Goal: Task Accomplishment & Management: Use online tool/utility

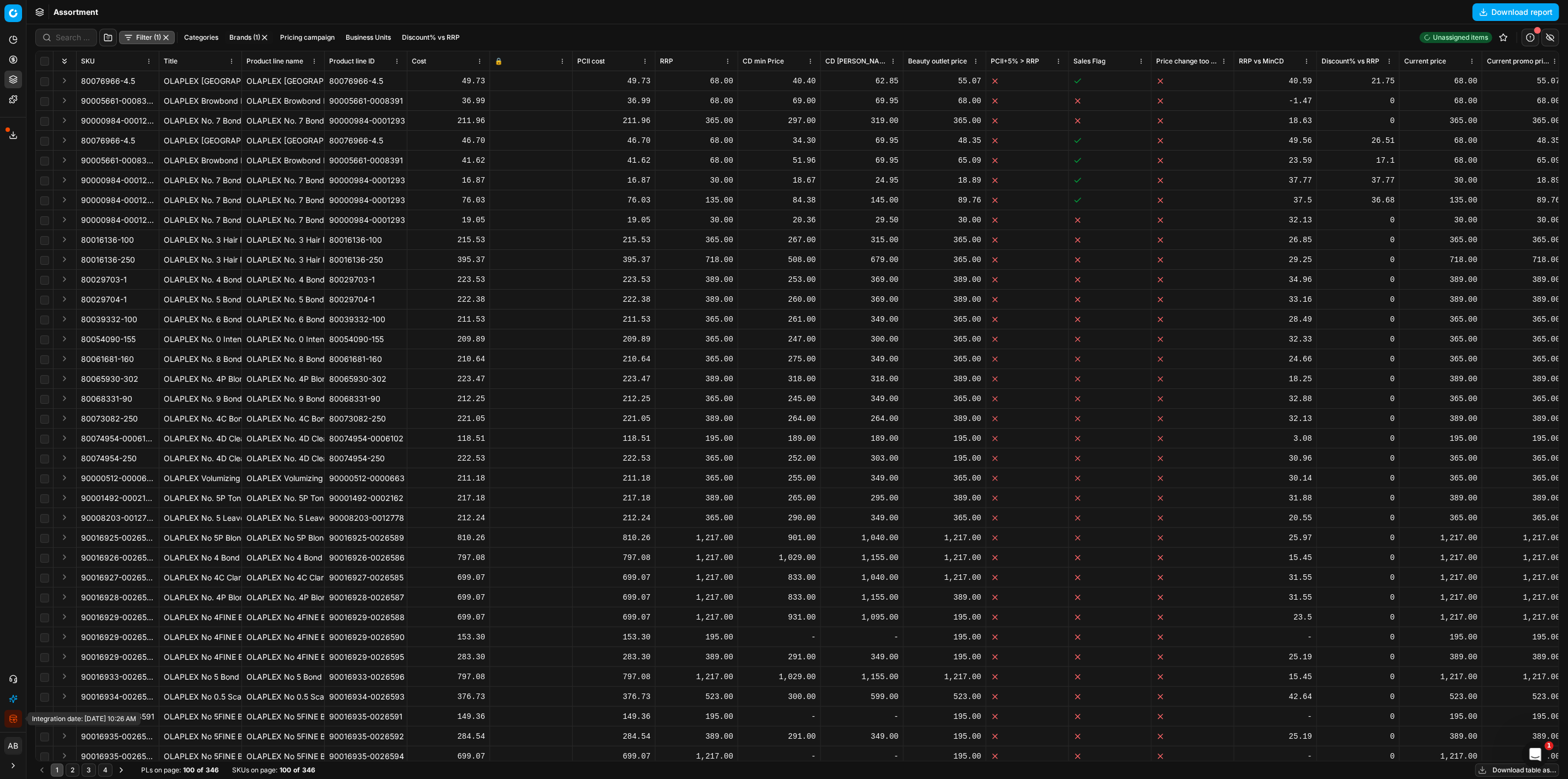
click at [9, 715] on button "Integration status" at bounding box center [13, 719] width 18 height 18
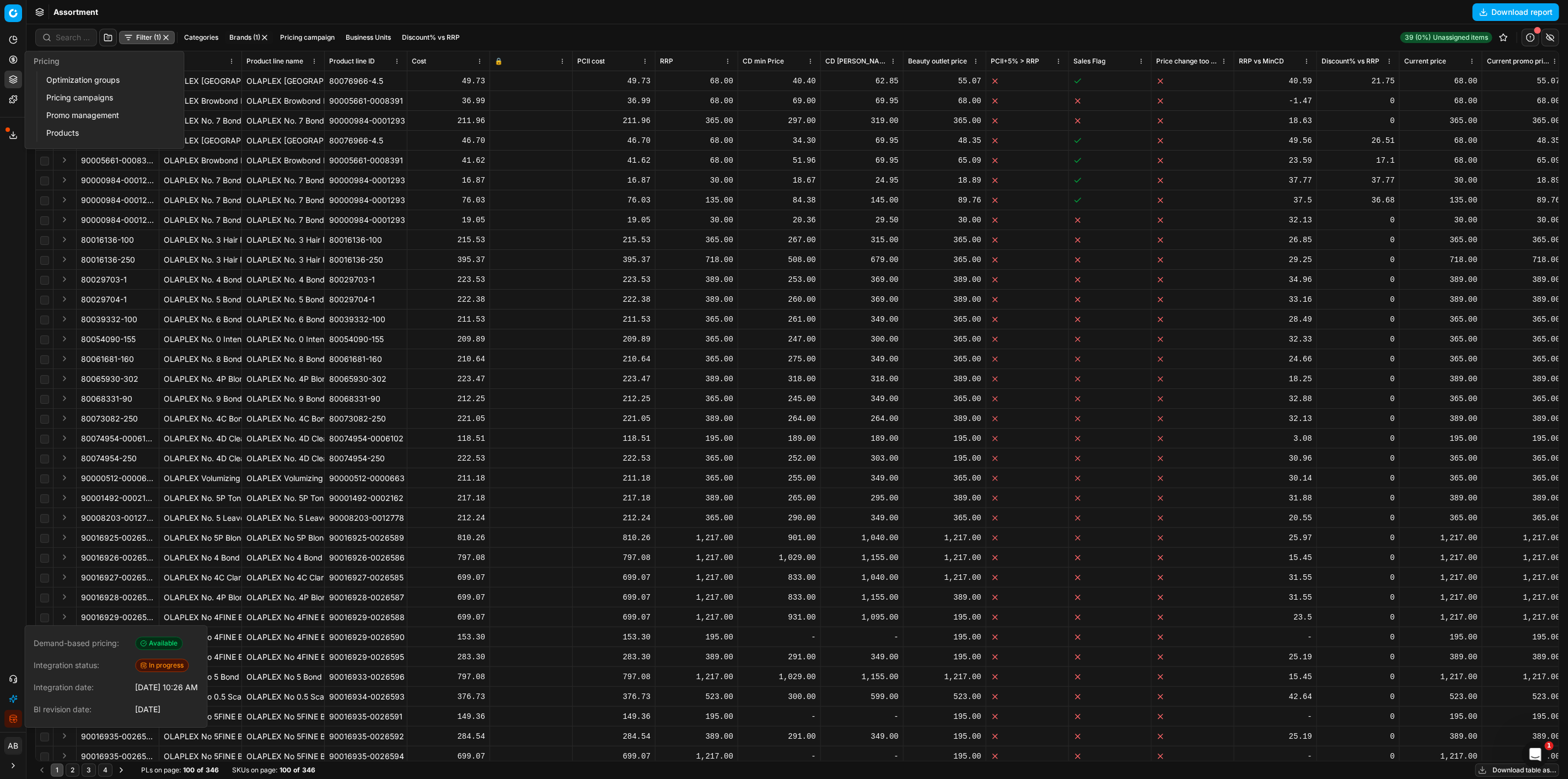
drag, startPoint x: 92, startPoint y: 77, endPoint x: 126, endPoint y: 130, distance: 63.0
click at [92, 77] on link "Optimization groups" at bounding box center [106, 80] width 128 height 15
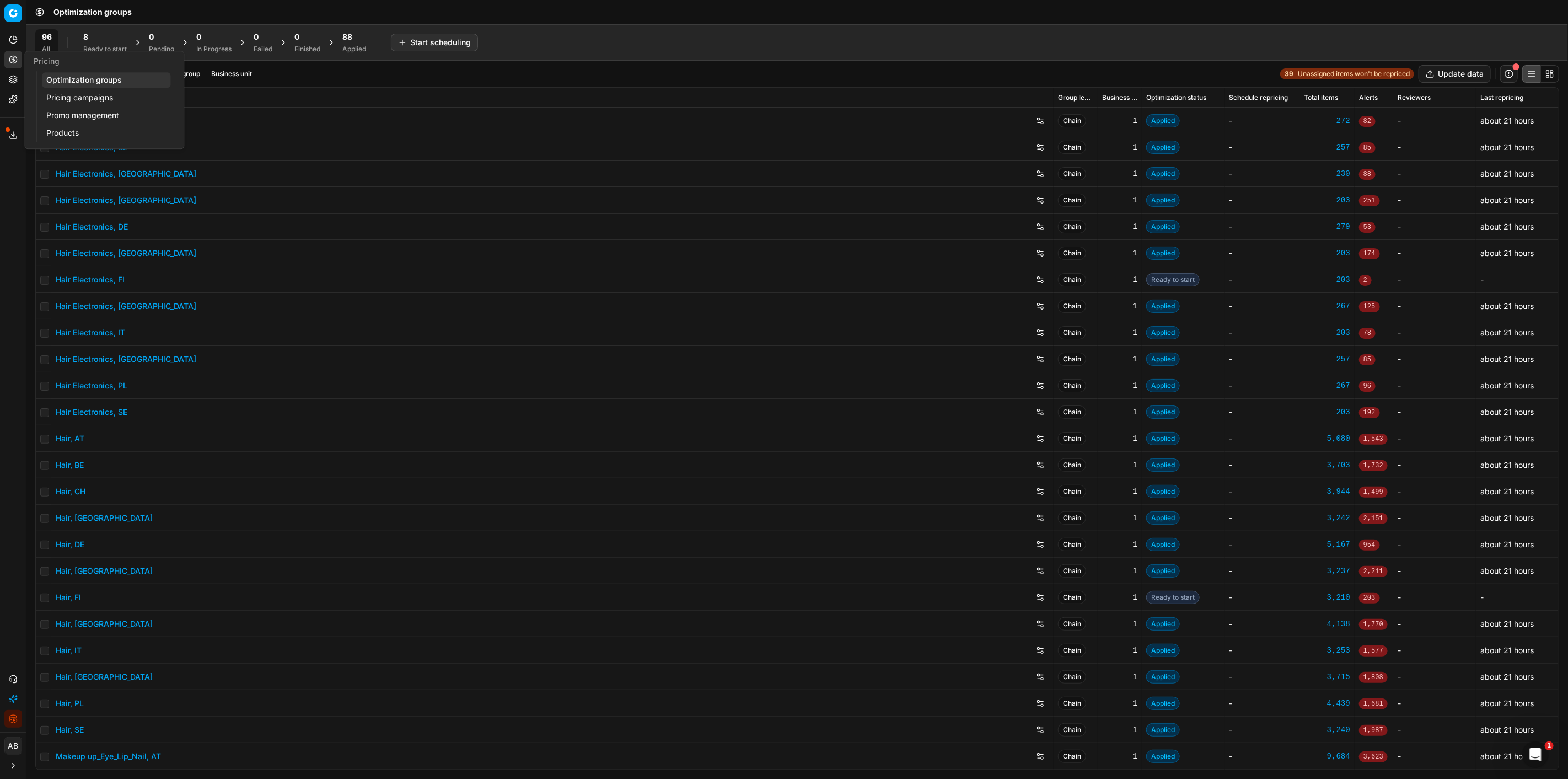
click at [66, 101] on link "Pricing campaigns" at bounding box center [106, 97] width 128 height 15
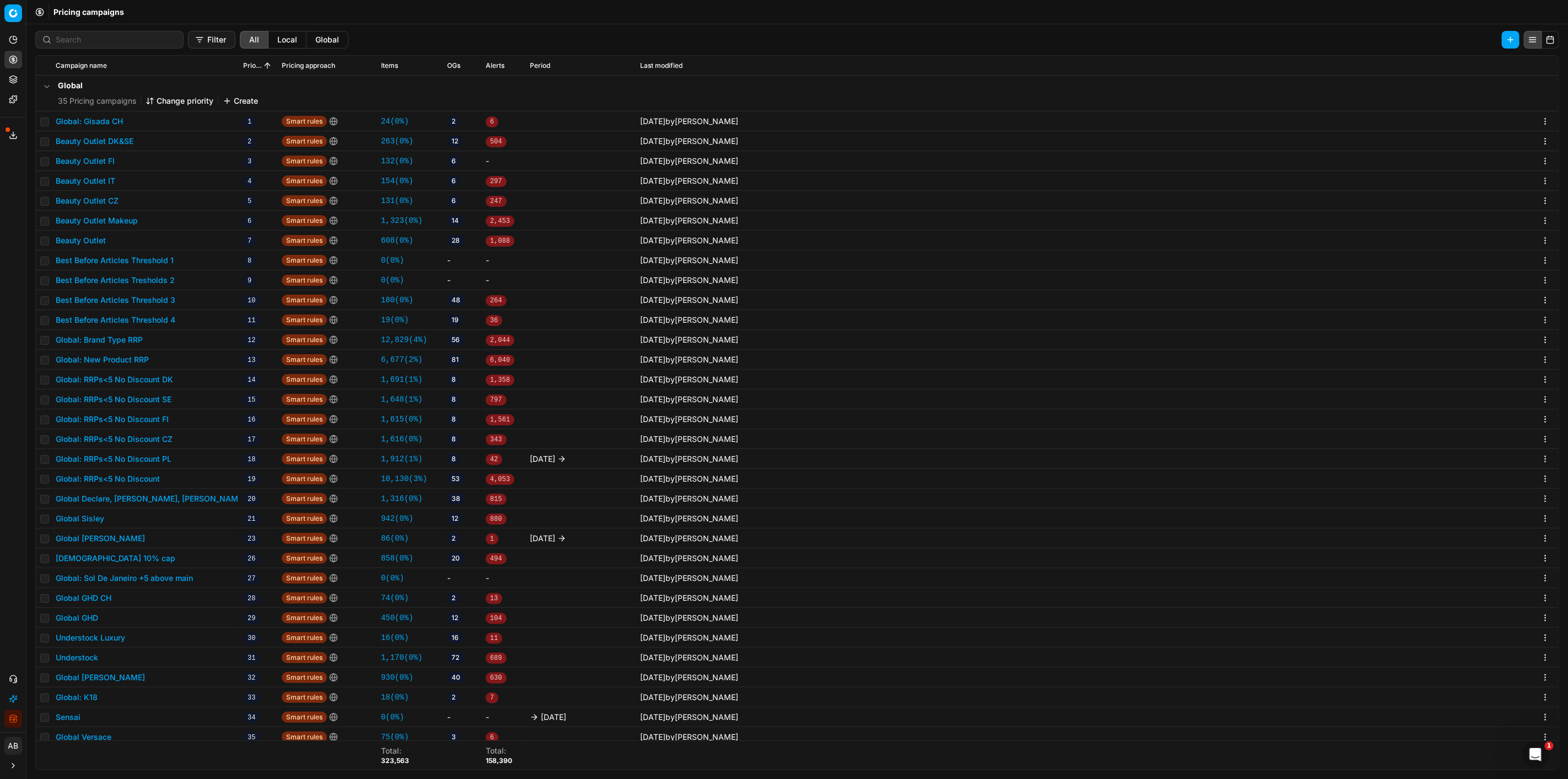
click at [152, 576] on button "Global: Sol De Janeiro +5 above main" at bounding box center [124, 578] width 138 height 11
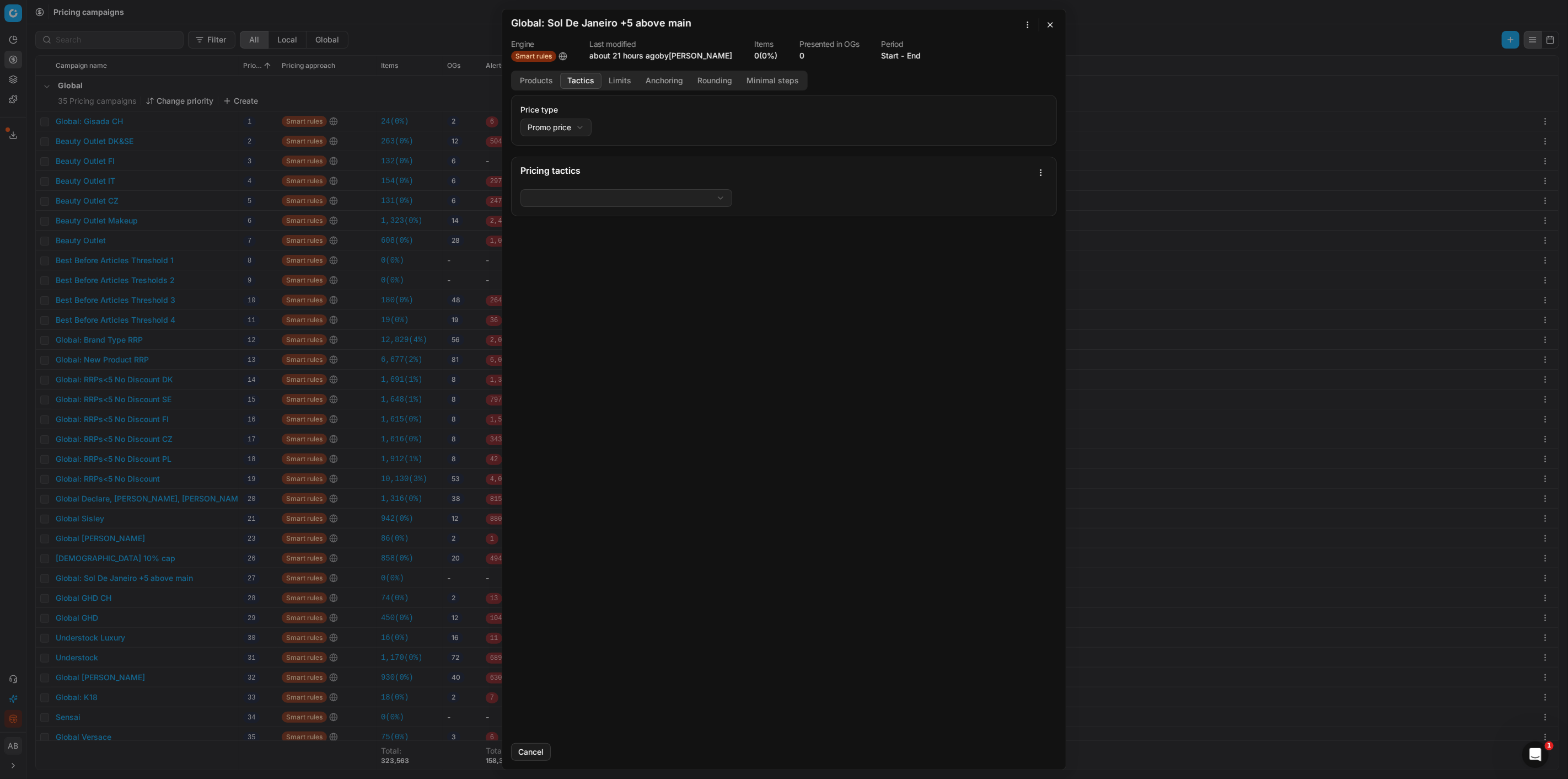
click at [576, 81] on button "Tactics" at bounding box center [581, 81] width 41 height 16
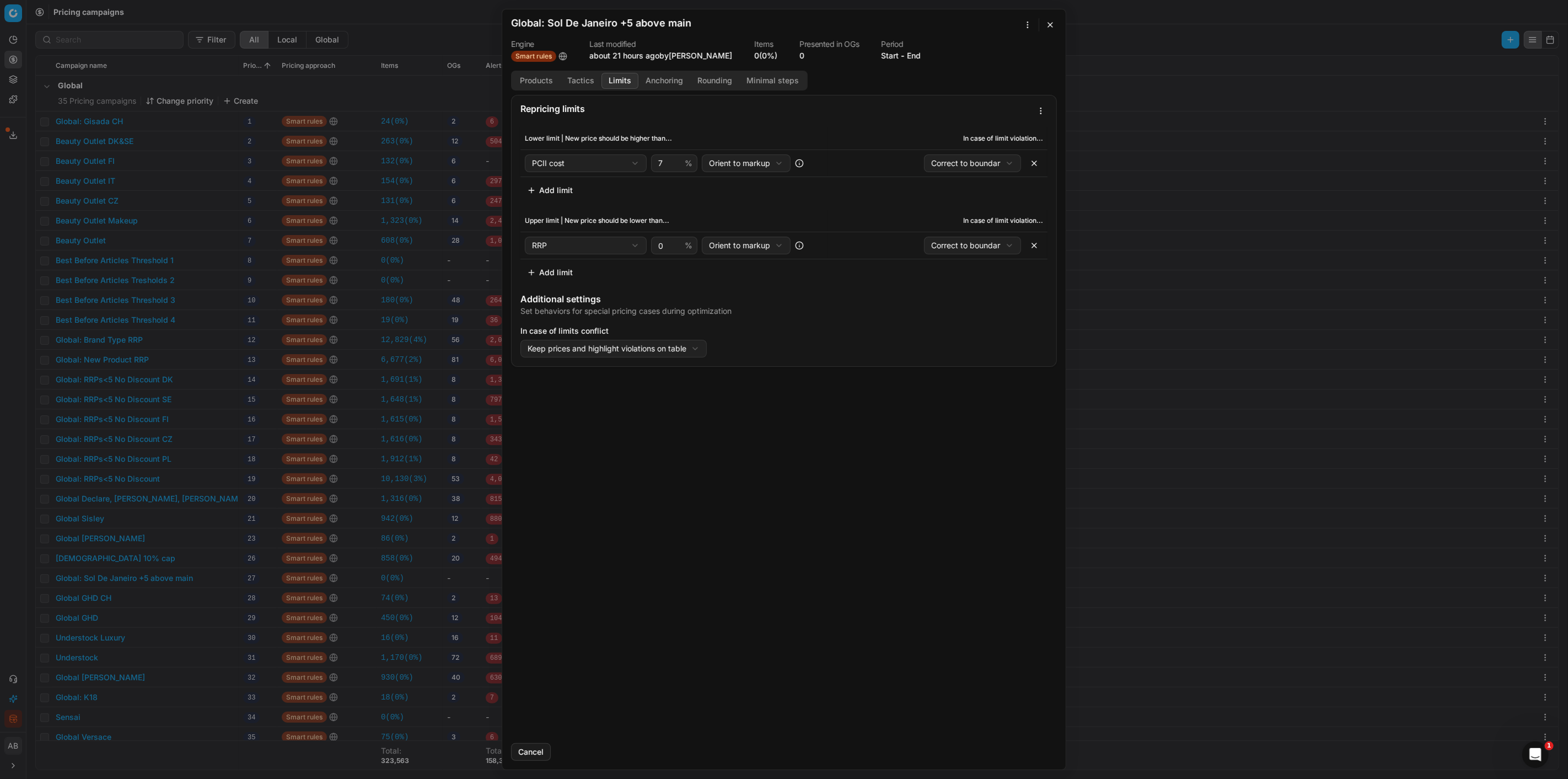
click at [621, 80] on button "Limits" at bounding box center [620, 81] width 37 height 16
click at [535, 80] on button "Products" at bounding box center [536, 81] width 47 height 16
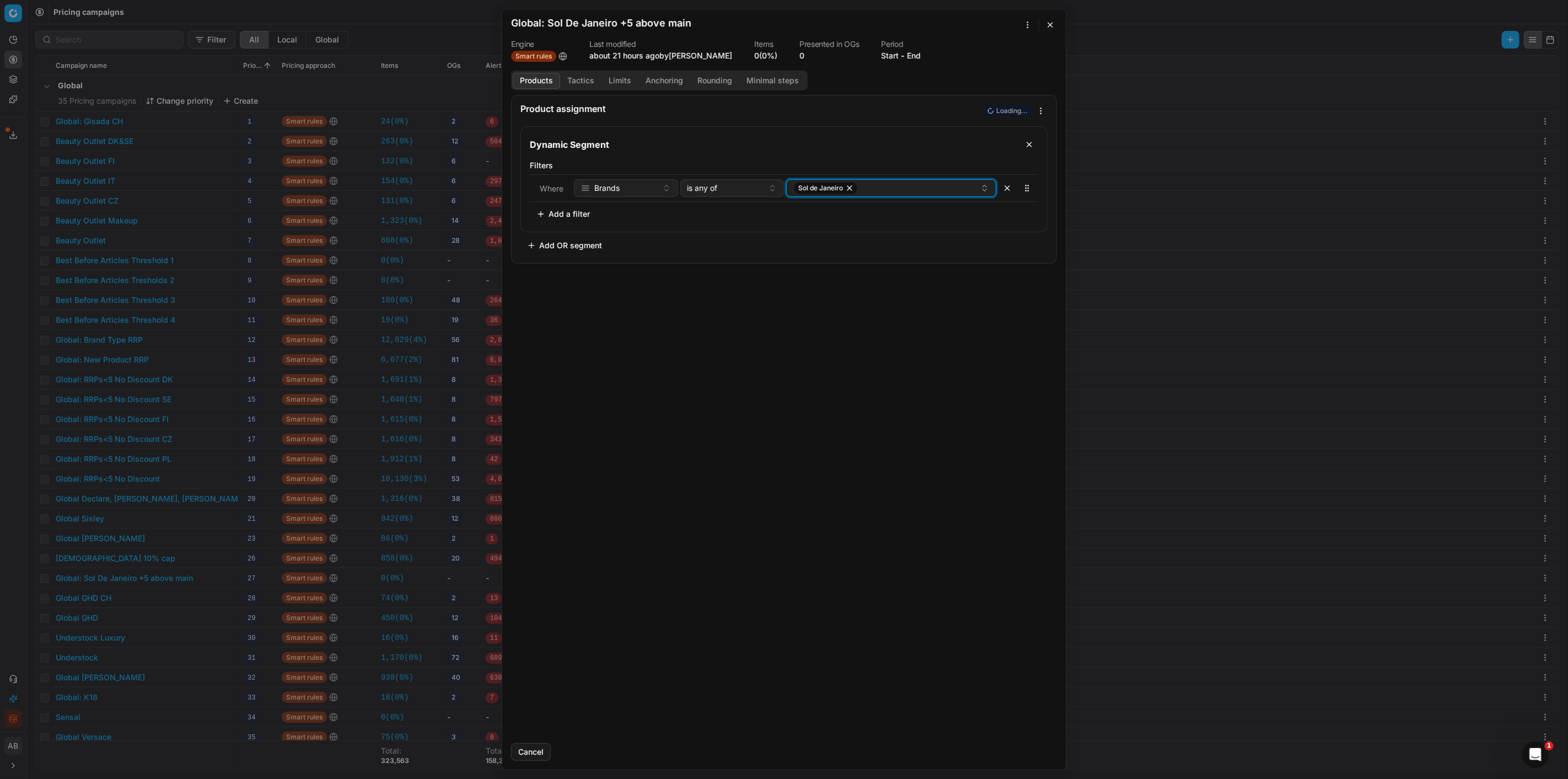
click at [886, 196] on button "Sol de Janeiro" at bounding box center [891, 188] width 210 height 18
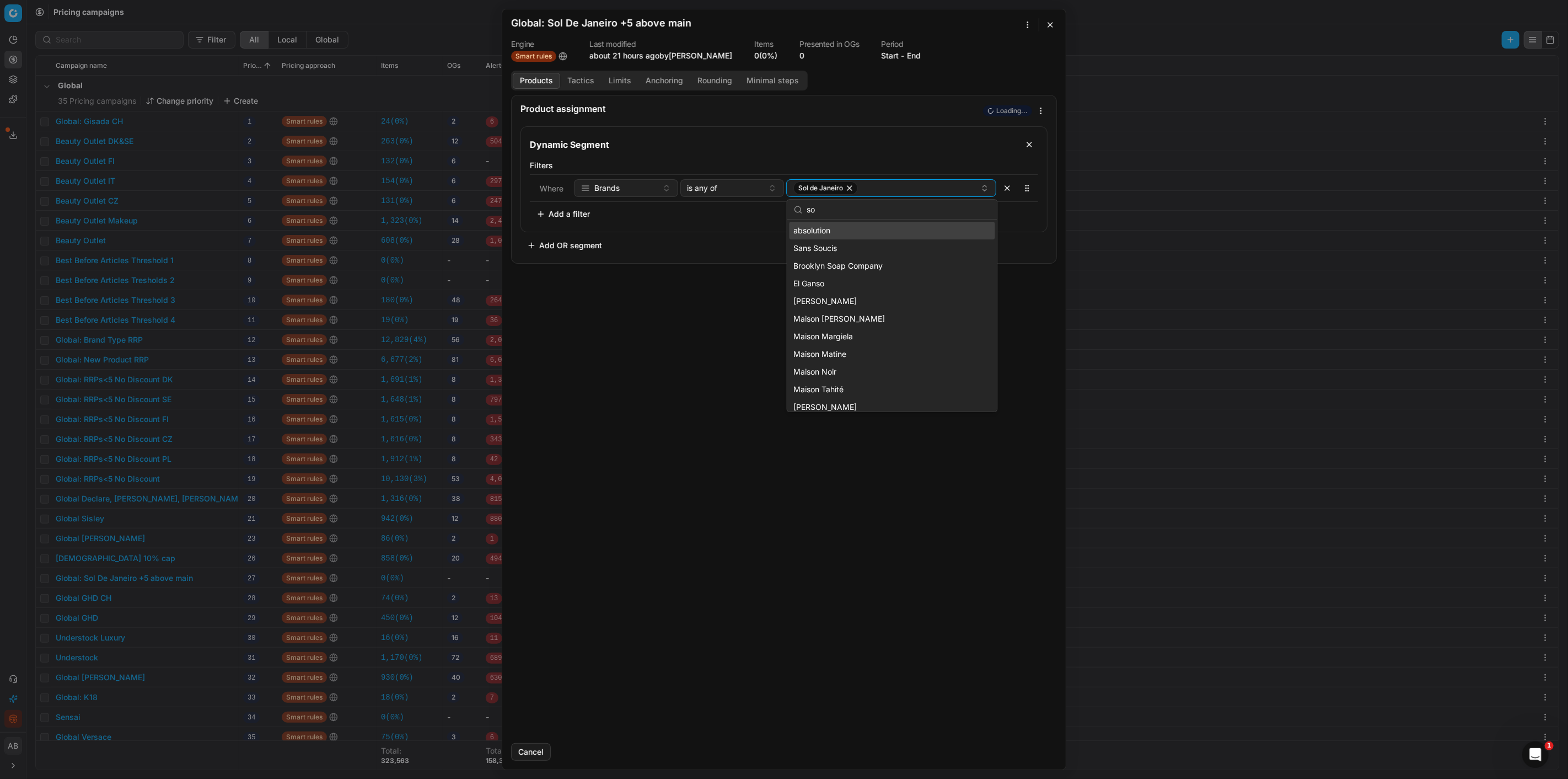
type input "sol"
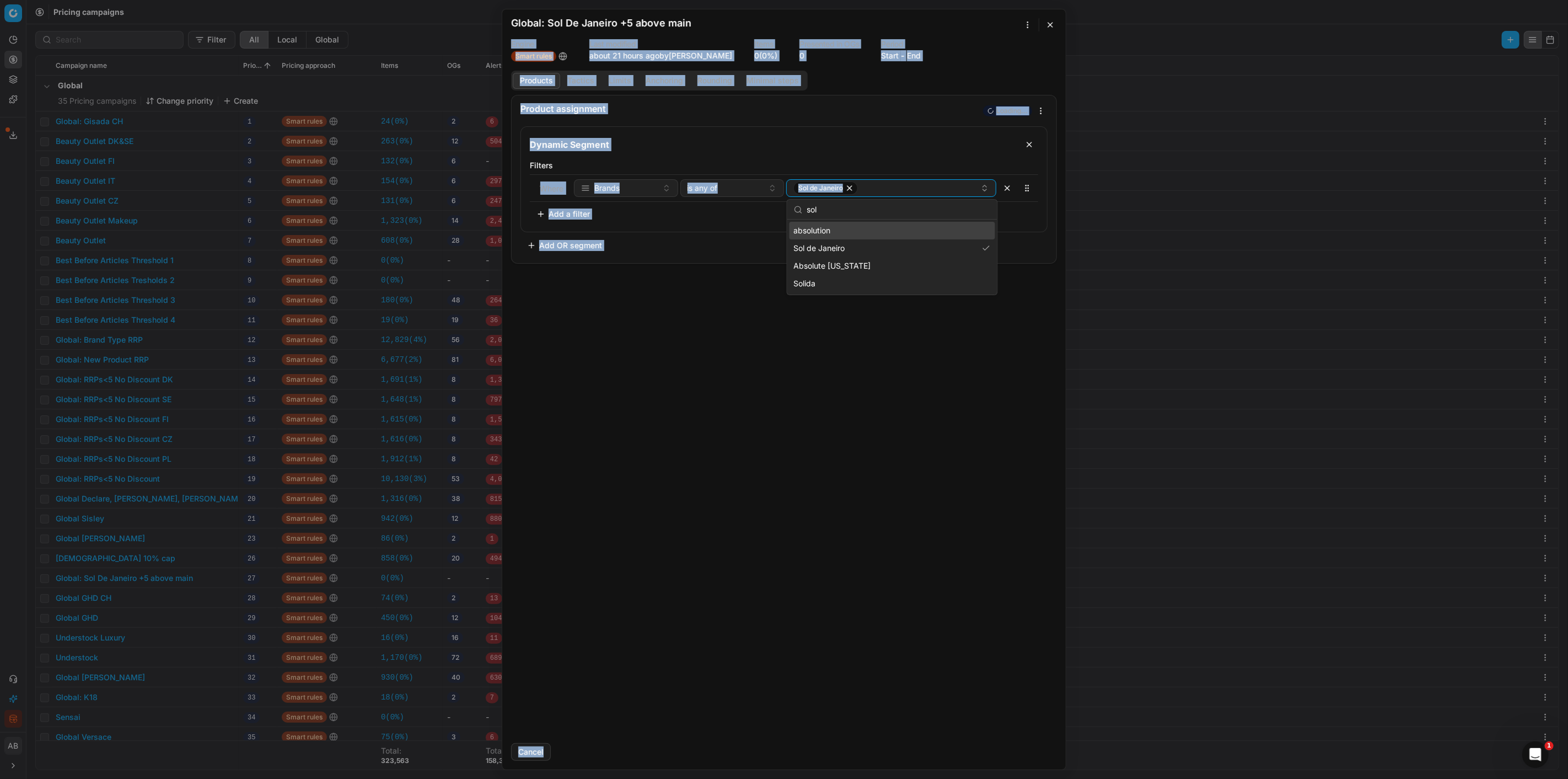
drag, startPoint x: 1046, startPoint y: 17, endPoint x: 1048, endPoint y: 23, distance: 6.3
click at [1048, 23] on div "We are saving PC settings. Please wait, it should take a few minutes Global: So…" at bounding box center [784, 389] width 565 height 761
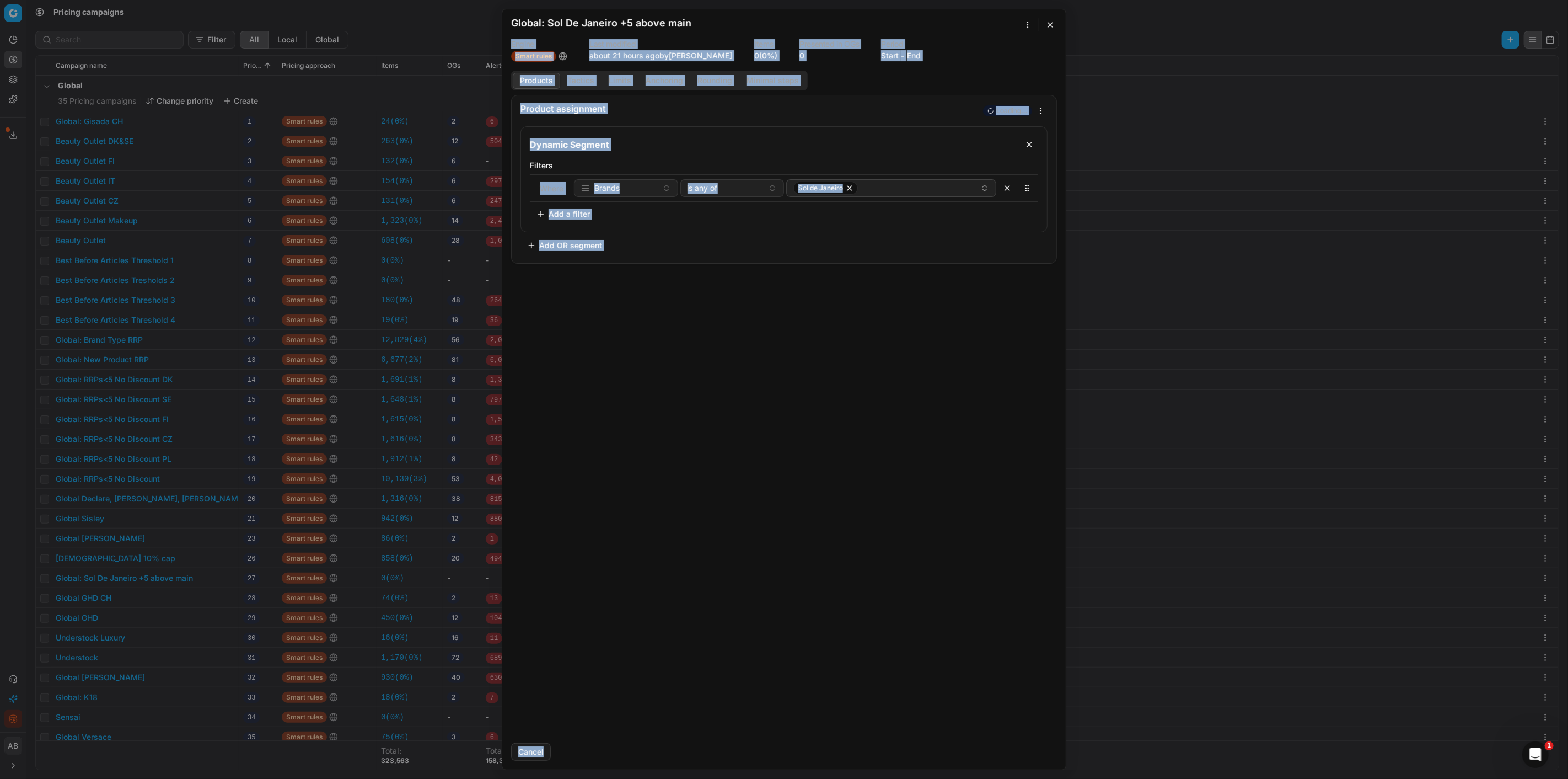
click at [1049, 29] on button "button" at bounding box center [1051, 25] width 13 height 13
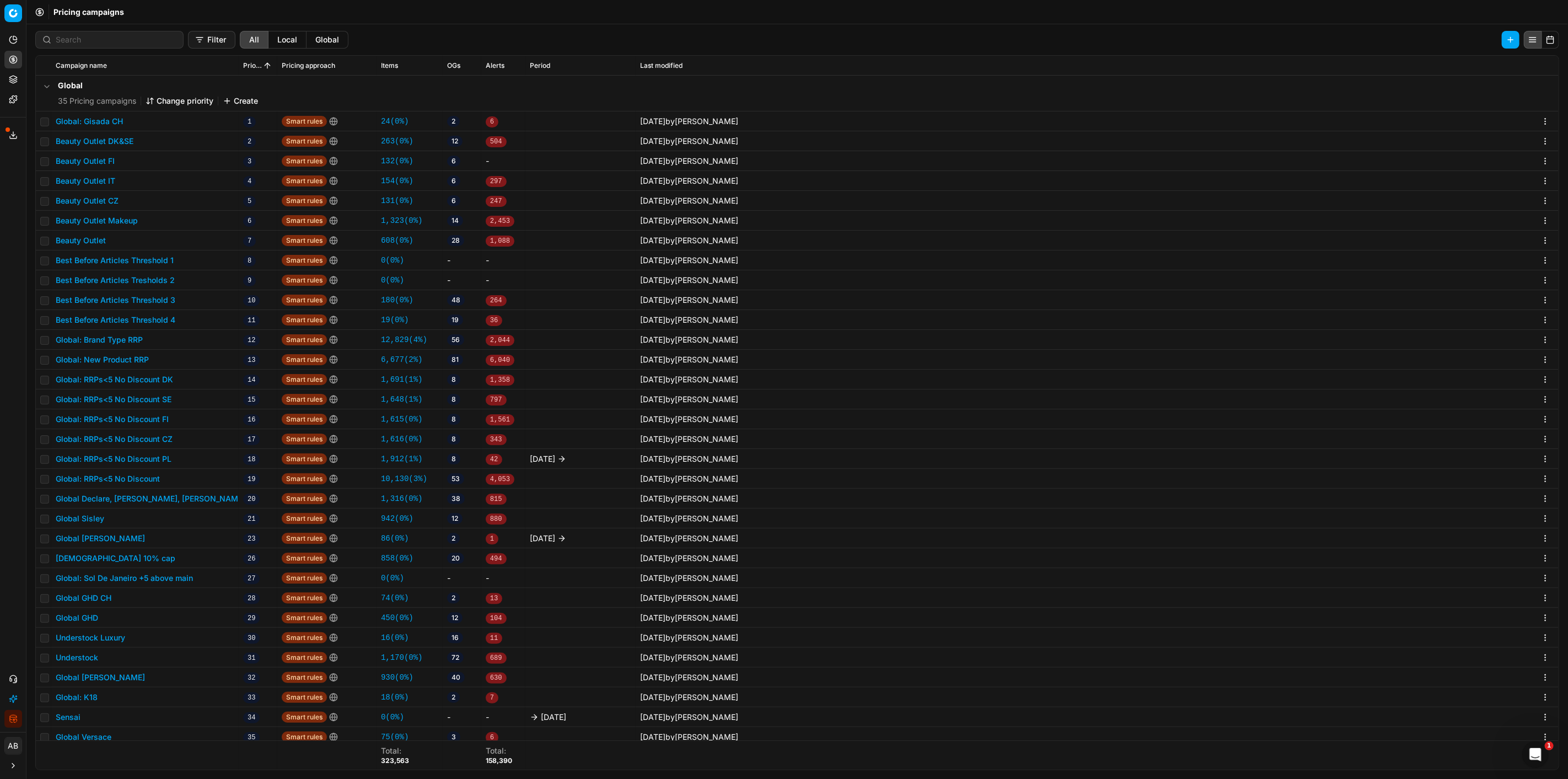
click at [137, 337] on button "Global: Brand Type RRP" at bounding box center [99, 340] width 87 height 11
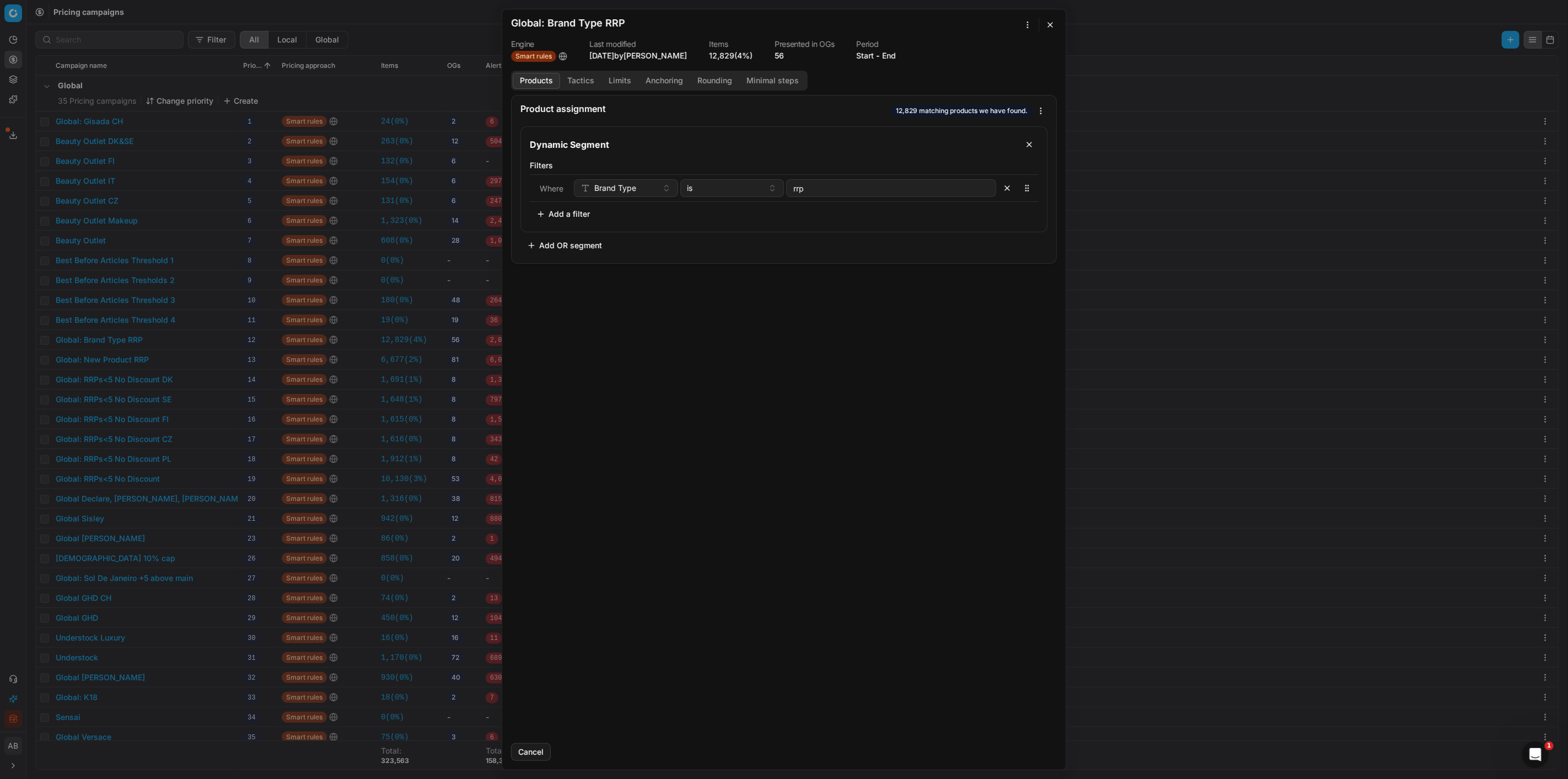
click at [1050, 21] on button "button" at bounding box center [1051, 25] width 13 height 13
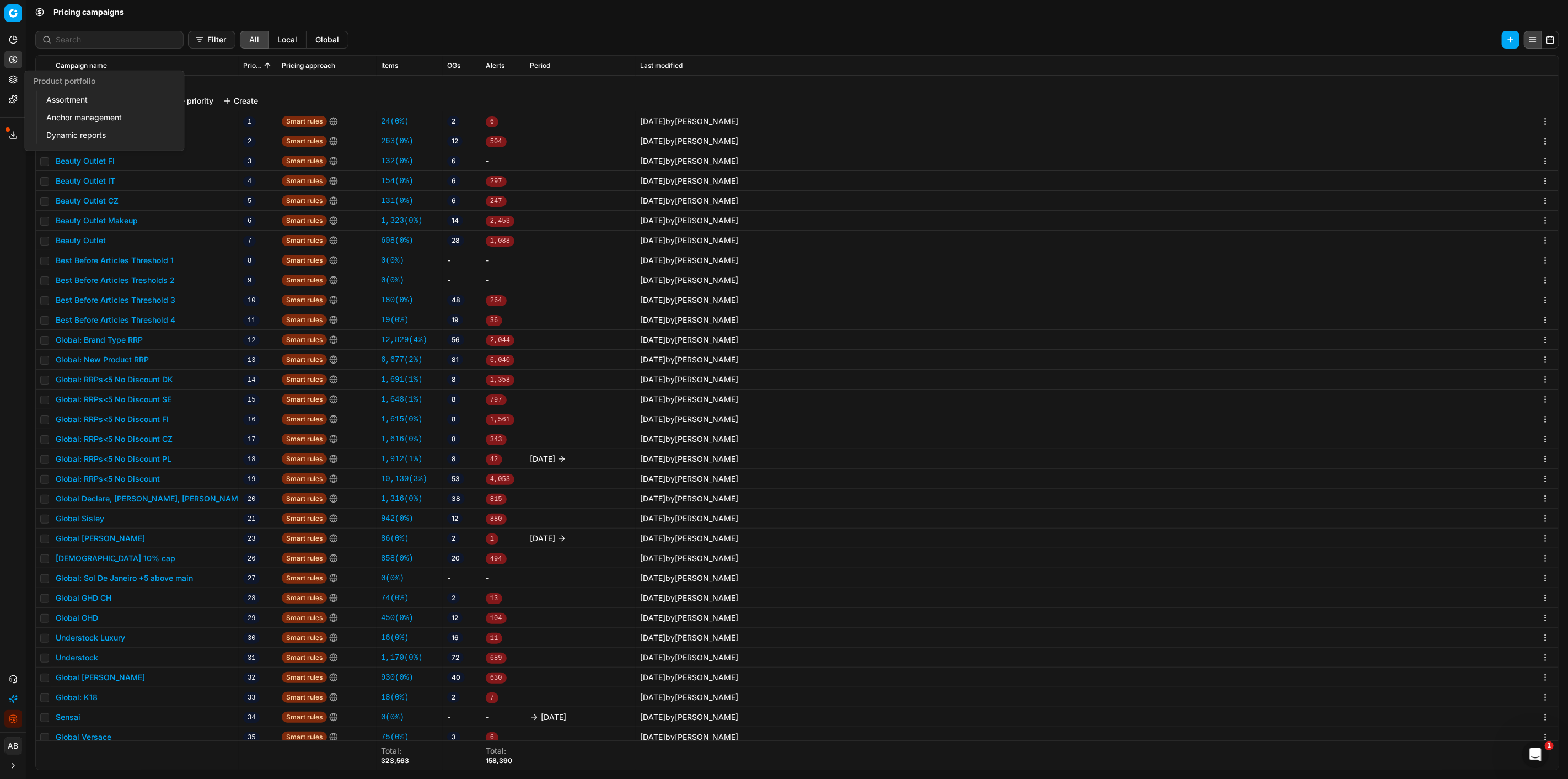
click at [72, 96] on link "Assortment" at bounding box center [106, 99] width 128 height 15
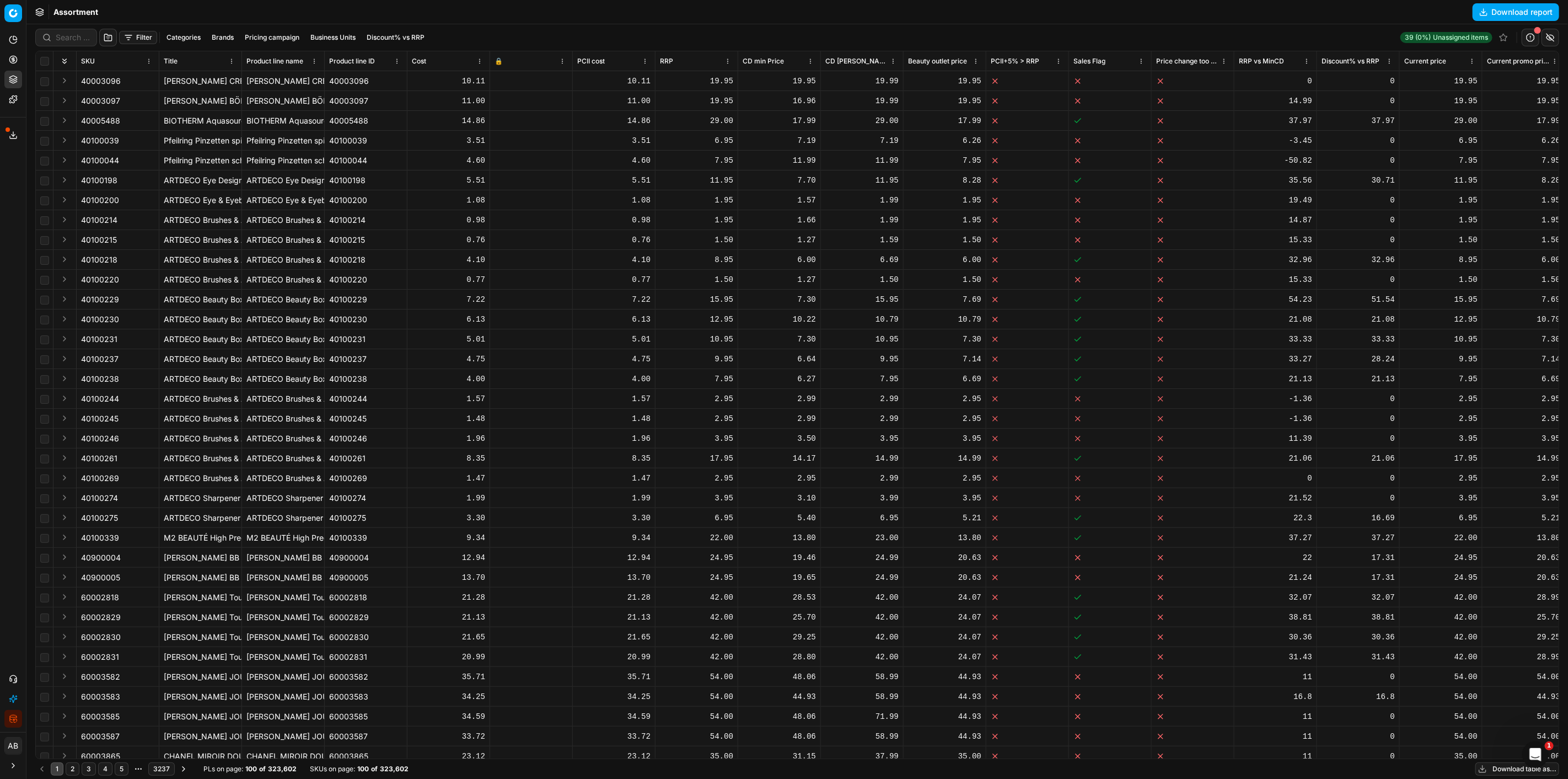
drag, startPoint x: 284, startPoint y: 33, endPoint x: 276, endPoint y: 41, distance: 11.3
click at [284, 33] on button "Pricing campaign" at bounding box center [272, 38] width 63 height 13
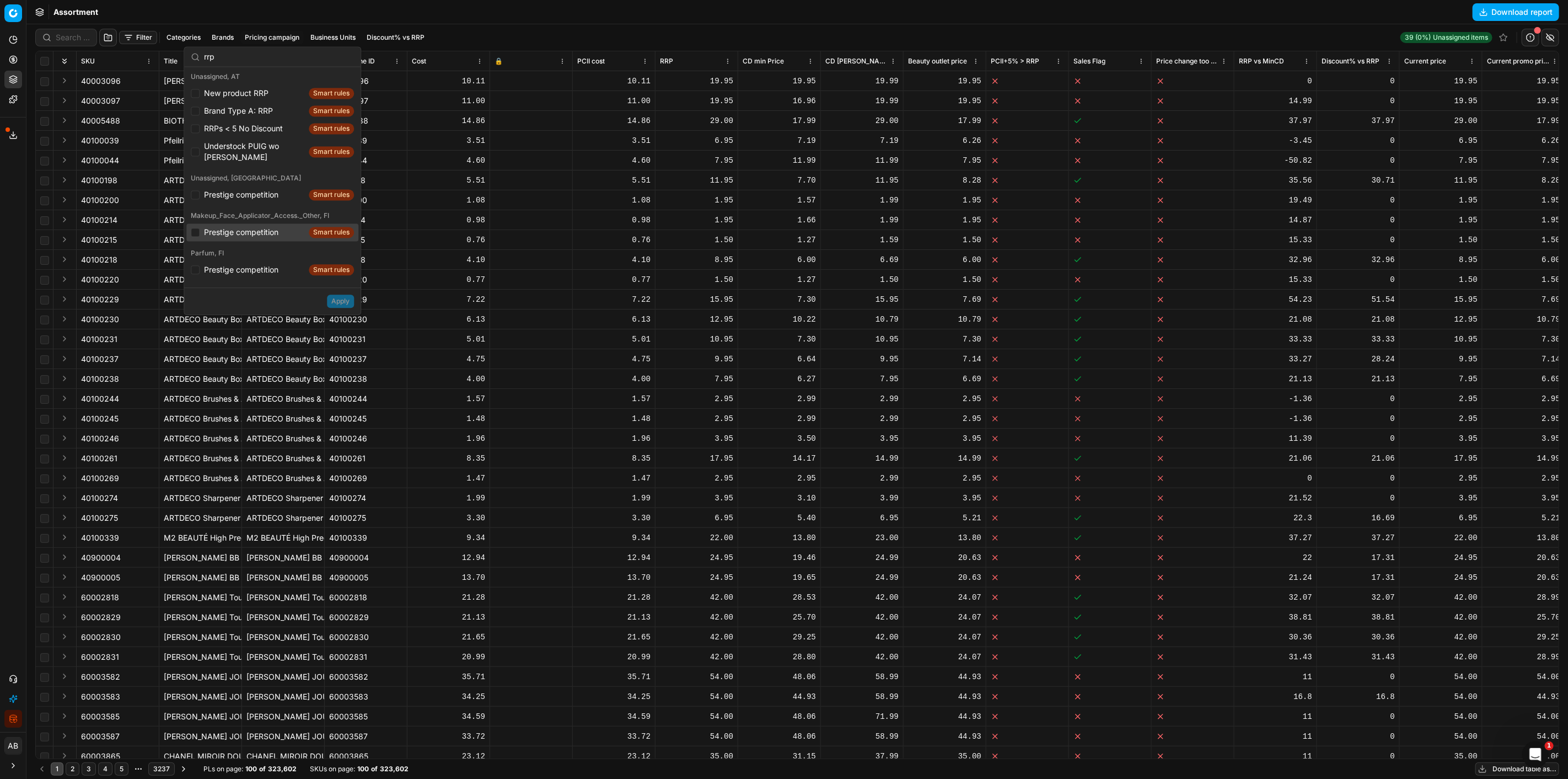
type input "rrp"
